Goal: Transaction & Acquisition: Purchase product/service

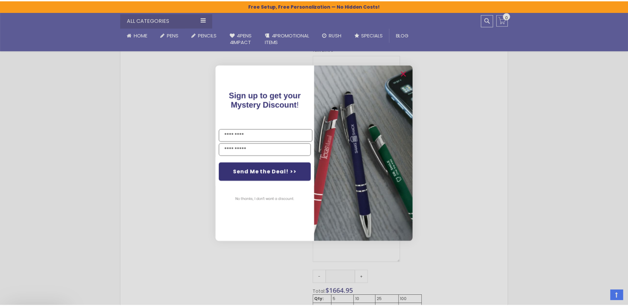
scroll to position [397, 0]
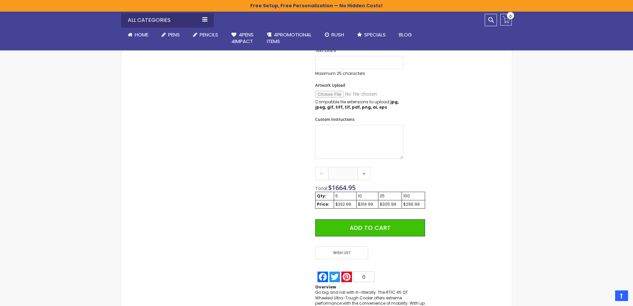
drag, startPoint x: 163, startPoint y: 217, endPoint x: 363, endPoint y: 97, distance: 232.8
click at [164, 216] on div "Close dialog Sign up to get your Mystery Discount ! Name Email Send Me the Deal…" at bounding box center [316, 153] width 633 height 306
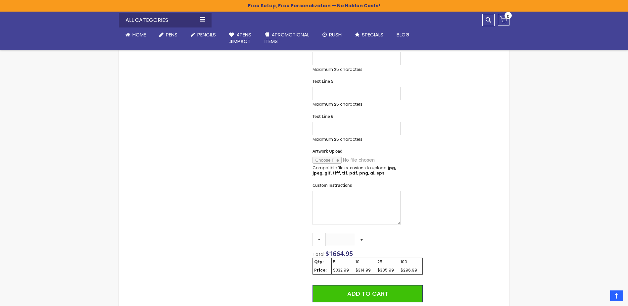
scroll to position [331, 0]
click at [317, 240] on link "-" at bounding box center [319, 239] width 13 height 13
click at [350, 243] on input "*" at bounding box center [340, 239] width 30 height 13
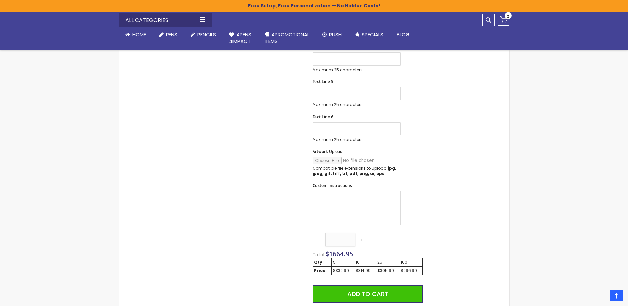
click at [350, 243] on input "*" at bounding box center [340, 239] width 30 height 13
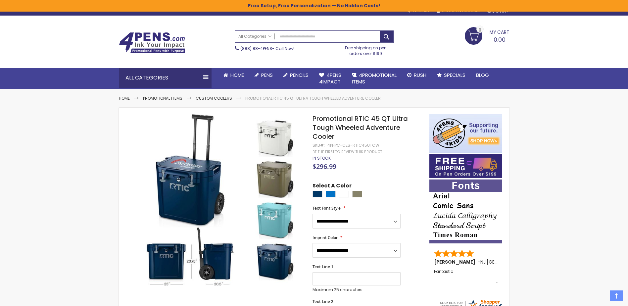
scroll to position [0, 0]
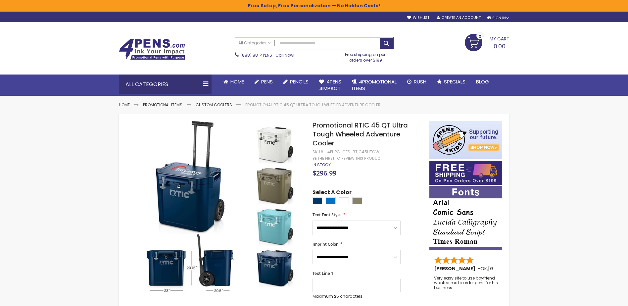
type input "*"
